Goal: Information Seeking & Learning: Understand process/instructions

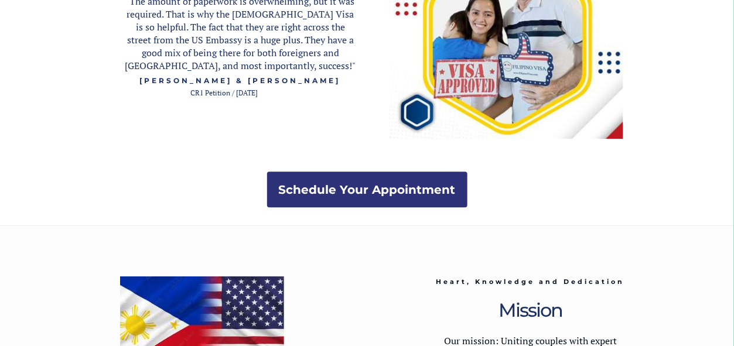
scroll to position [2176, 0]
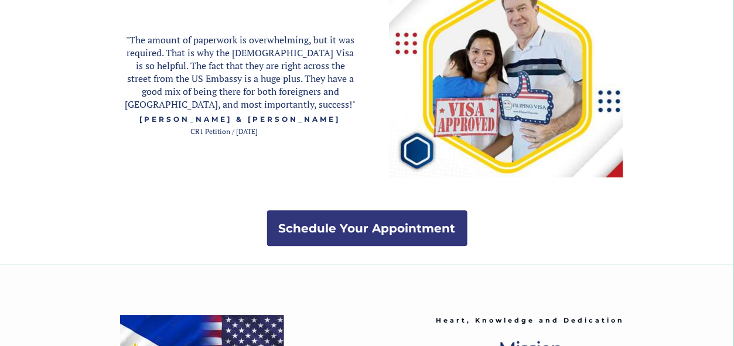
click at [315, 229] on strong "Schedule Your Appointment" at bounding box center [367, 228] width 177 height 14
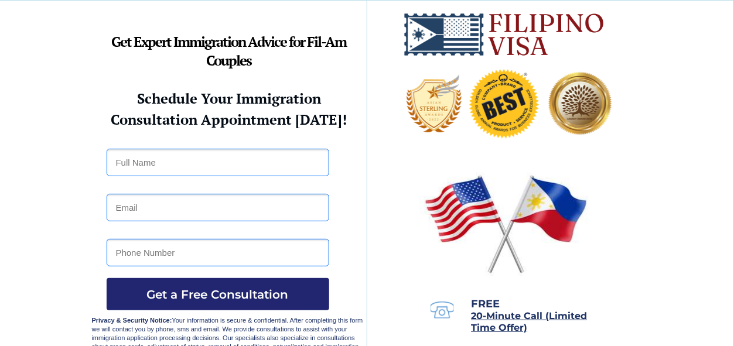
click at [156, 165] on input "text" at bounding box center [218, 163] width 222 height 28
type input "steve hoffman"
type input "stevehoff@msn.com"
type input "3176258646"
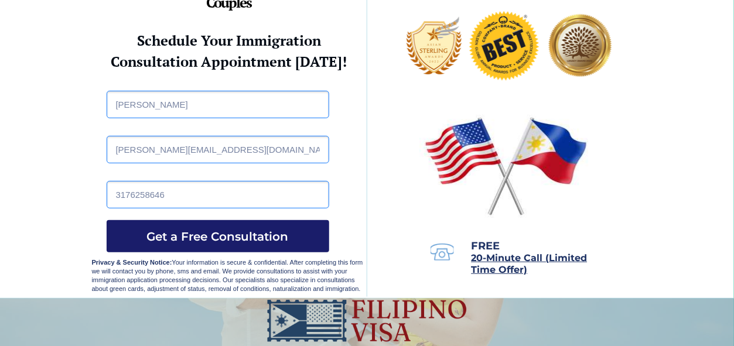
click at [211, 233] on span "Get a Free Consultation" at bounding box center [218, 236] width 222 height 14
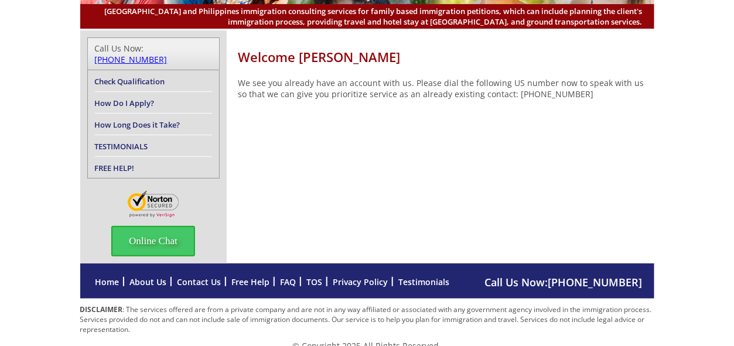
scroll to position [120, 0]
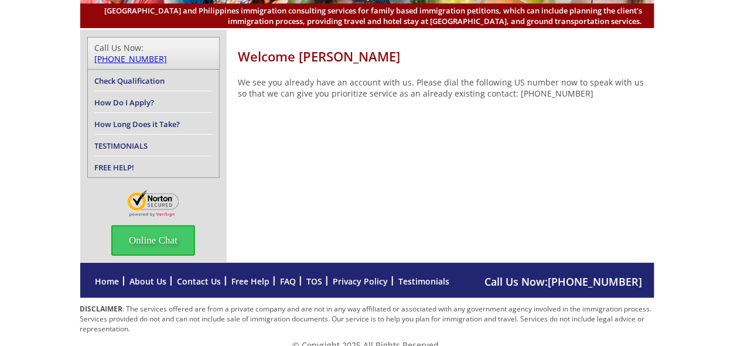
click at [132, 97] on link "How Do I Apply?" at bounding box center [125, 102] width 60 height 11
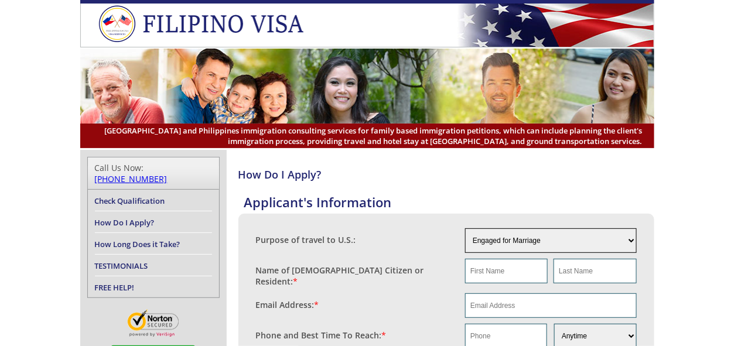
click at [523, 237] on select "Engaged for Marriage Already Married to U.S. Citizen / Resident For Short Term …" at bounding box center [551, 240] width 172 height 25
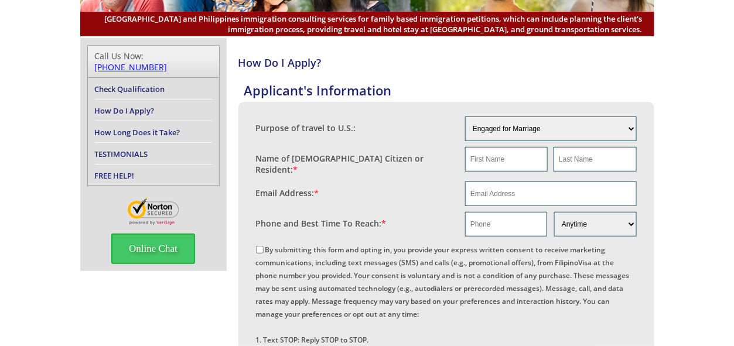
scroll to position [117, 0]
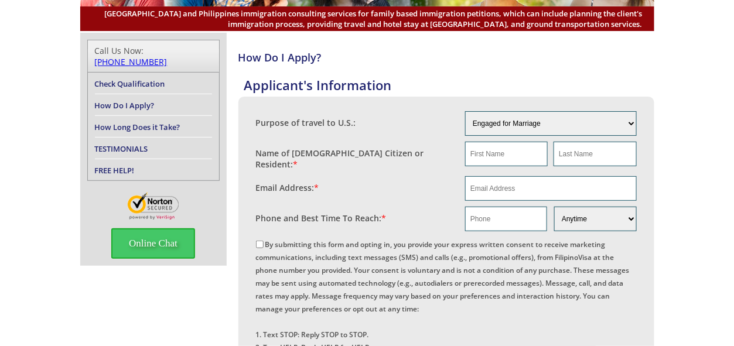
click at [115, 122] on link "How Long Does it Take?" at bounding box center [137, 127] width 85 height 11
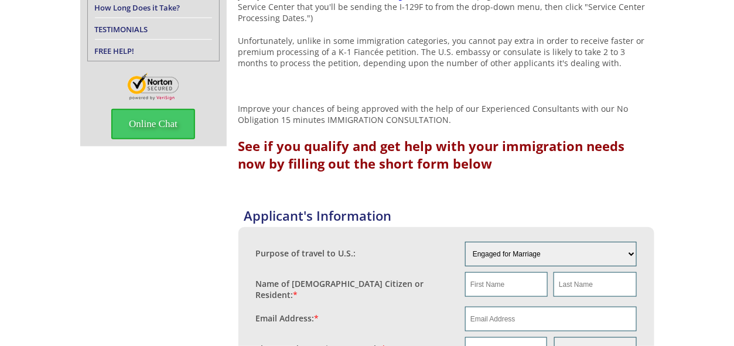
scroll to position [351, 0]
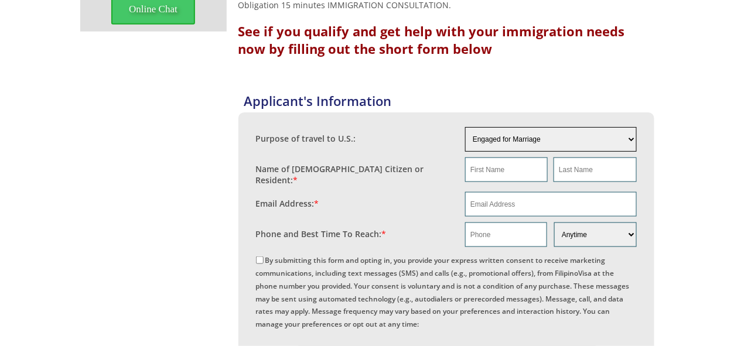
click at [484, 145] on select "Engaged for Marriage Already Married to U.S. Citizen / Resident For Short Term …" at bounding box center [551, 139] width 172 height 25
select select "2"
click at [465, 127] on select "Engaged for Marriage Already Married to U.S. Citizen / Resident For Short Term …" at bounding box center [551, 139] width 172 height 25
click at [487, 173] on input "text" at bounding box center [506, 169] width 83 height 25
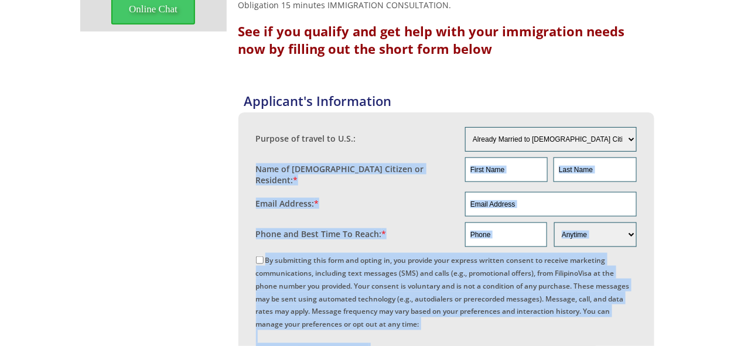
drag, startPoint x: 39, startPoint y: 178, endPoint x: -4, endPoint y: 121, distance: 71.4
click at [0, 121] on html "United States and Philippines immigration consulting services for family based …" at bounding box center [367, 190] width 734 height 1082
copy div "Name of US Citizen or Resident: * Email Address: * Phone and Best Time To Reach…"
